Goal: Transaction & Acquisition: Purchase product/service

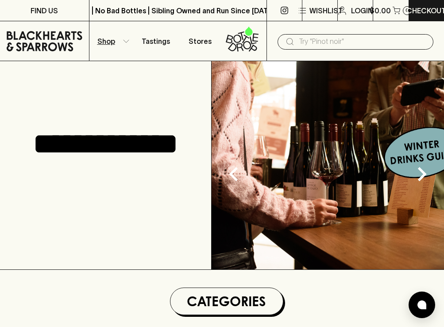
click at [97, 36] on p "Shop" at bounding box center [106, 41] width 18 height 11
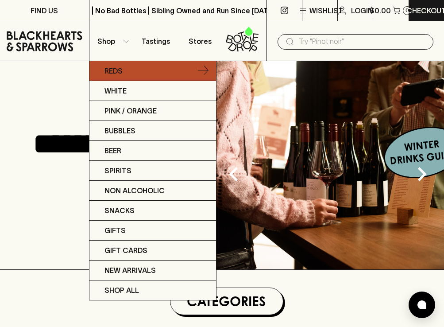
click at [114, 71] on p "Reds" at bounding box center [114, 71] width 18 height 11
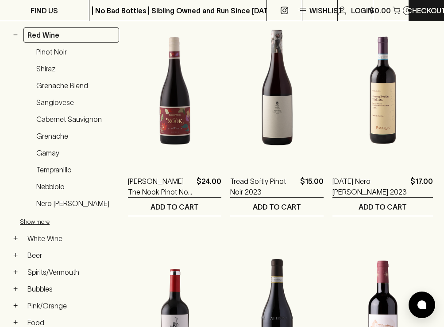
scroll to position [174, 0]
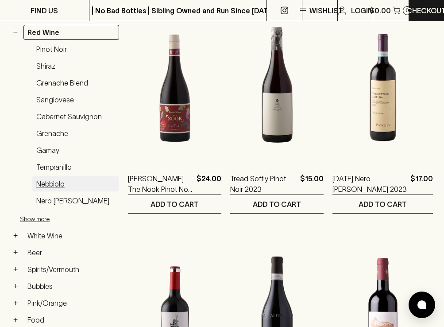
click at [58, 188] on link "Nebbiolo" at bounding box center [75, 183] width 87 height 15
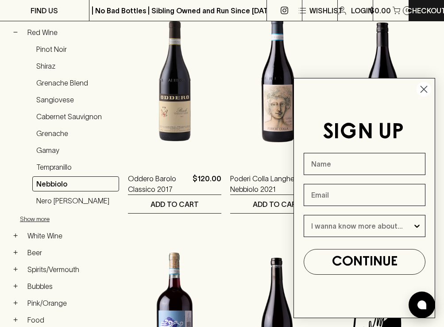
click at [424, 88] on icon "Close dialog" at bounding box center [424, 89] width 6 height 6
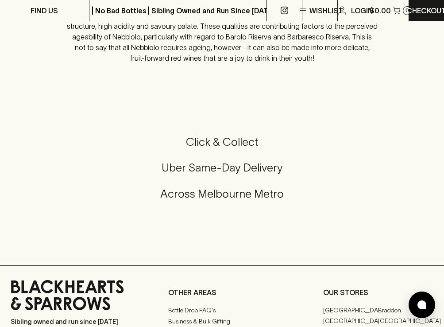
scroll to position [1378, 0]
